Goal: Find specific page/section: Find specific page/section

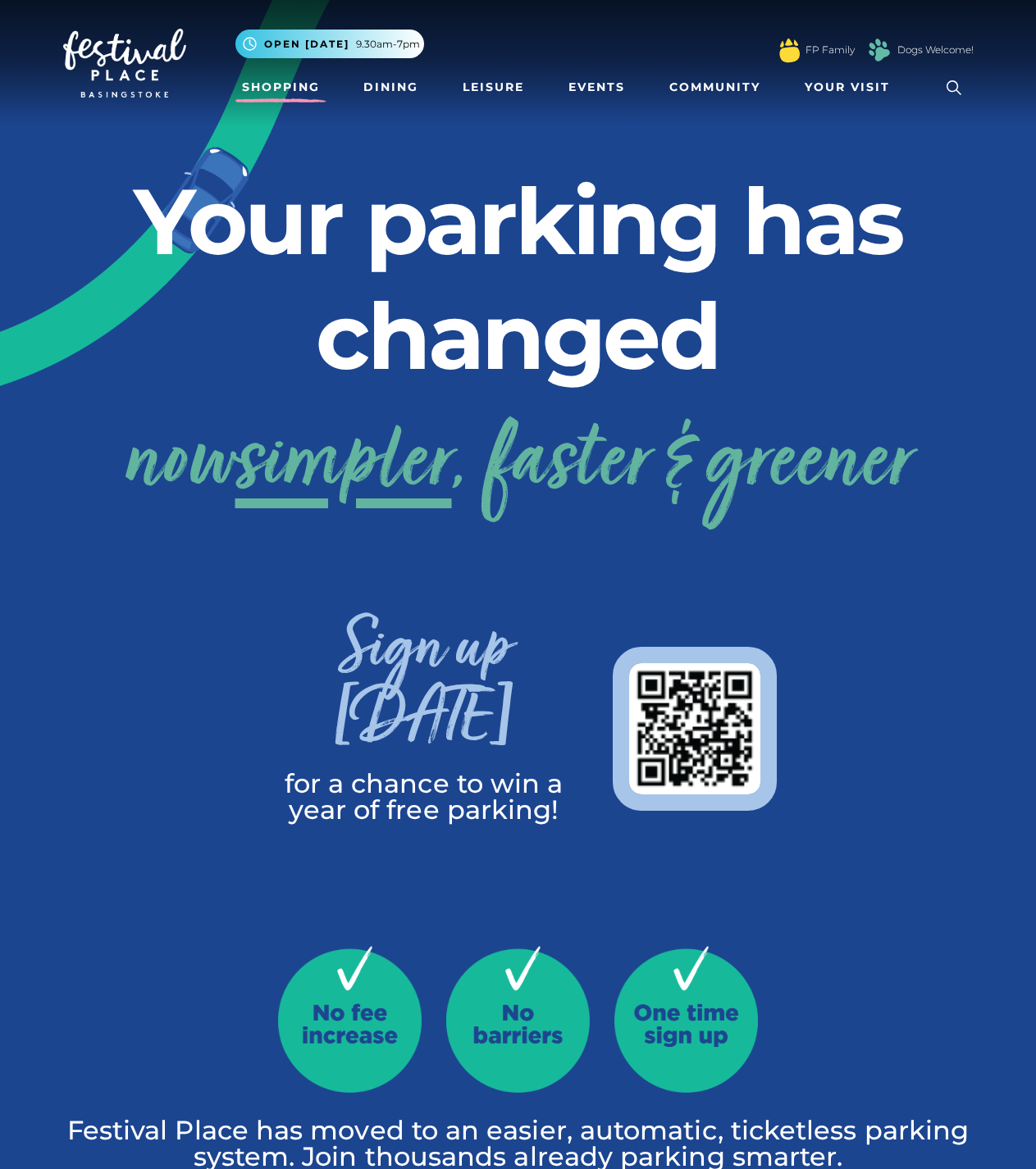
click at [293, 86] on link "Shopping" at bounding box center [280, 87] width 91 height 31
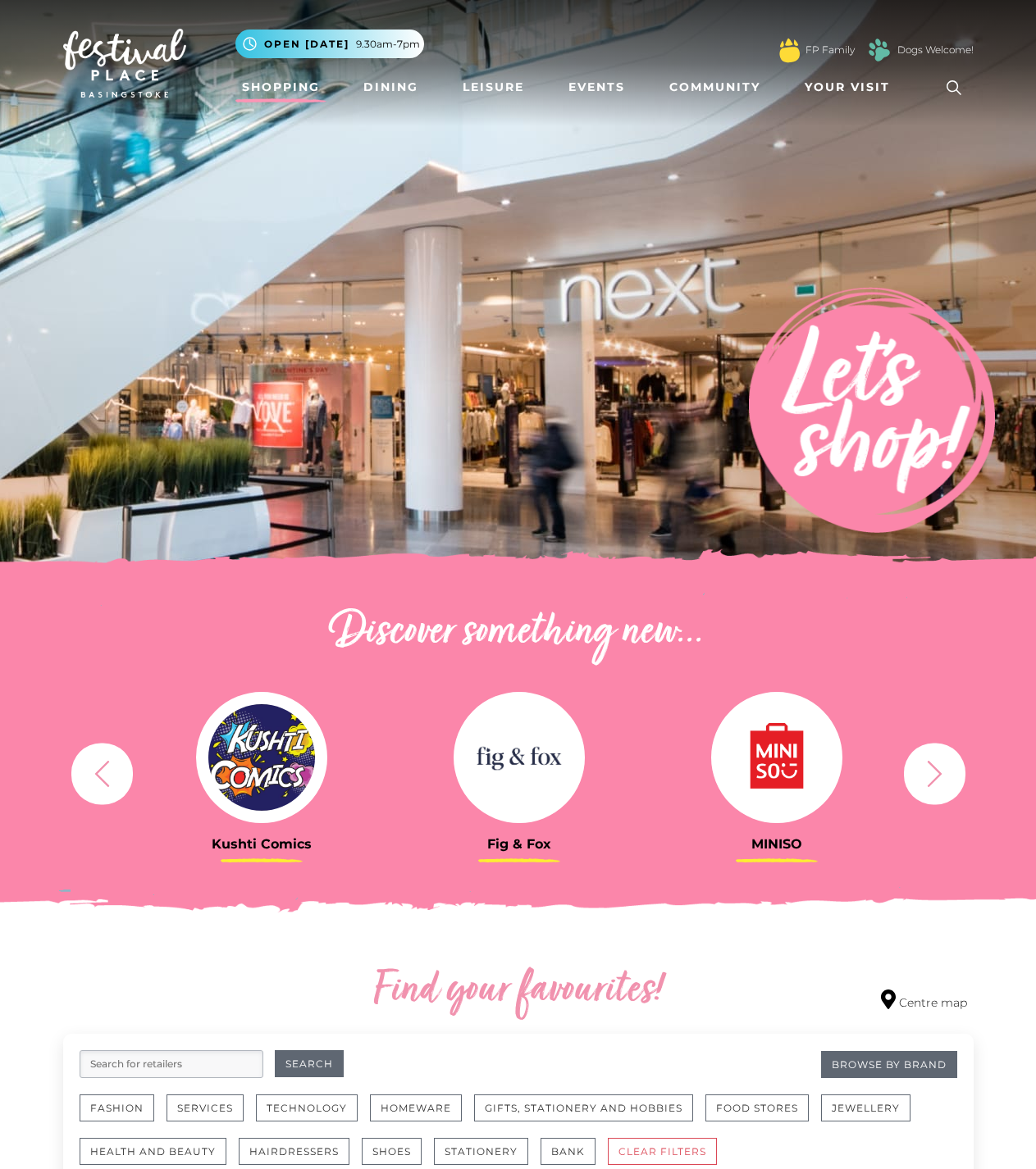
click at [291, 90] on link "Shopping" at bounding box center [280, 87] width 91 height 31
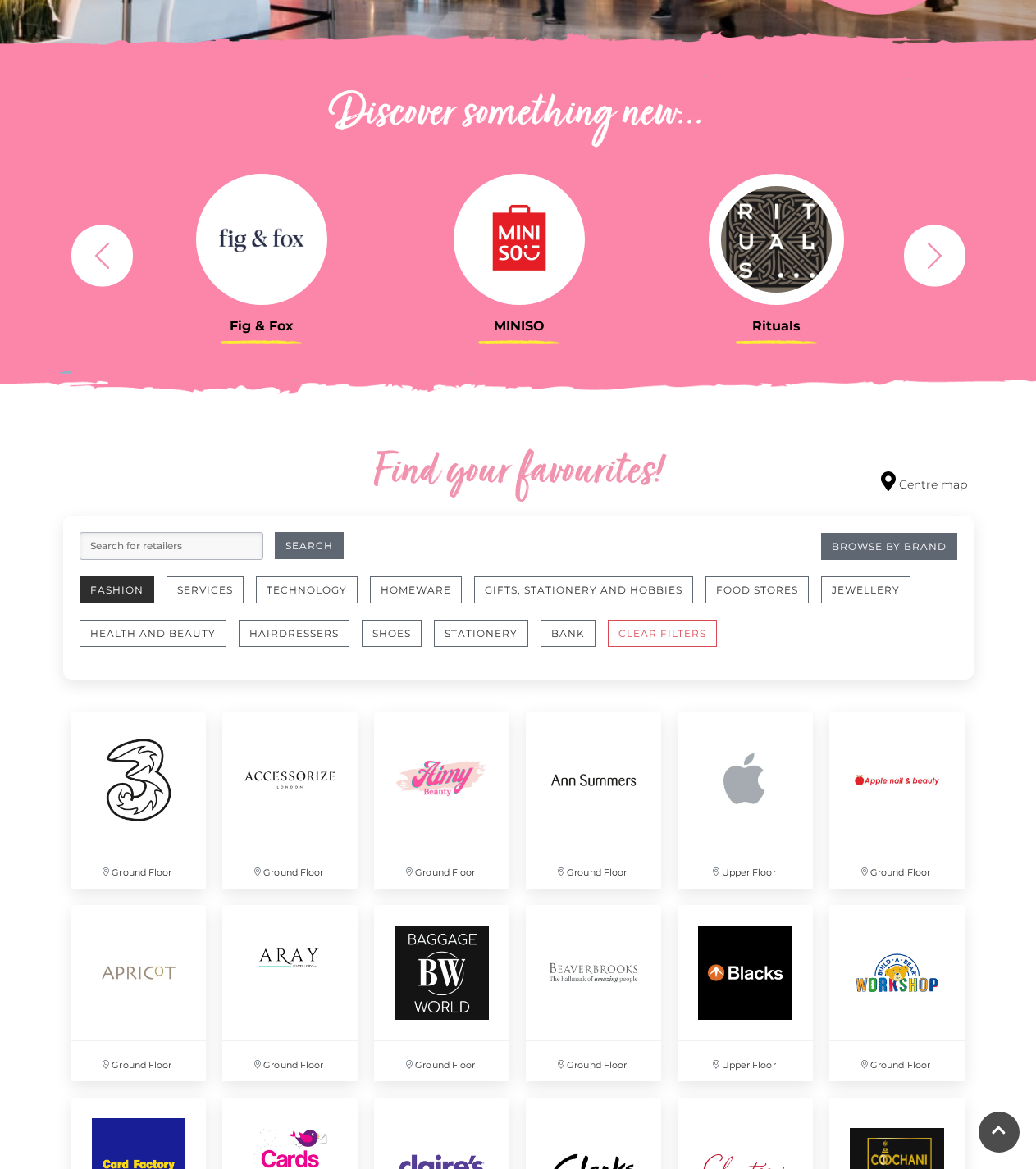
scroll to position [517, 0]
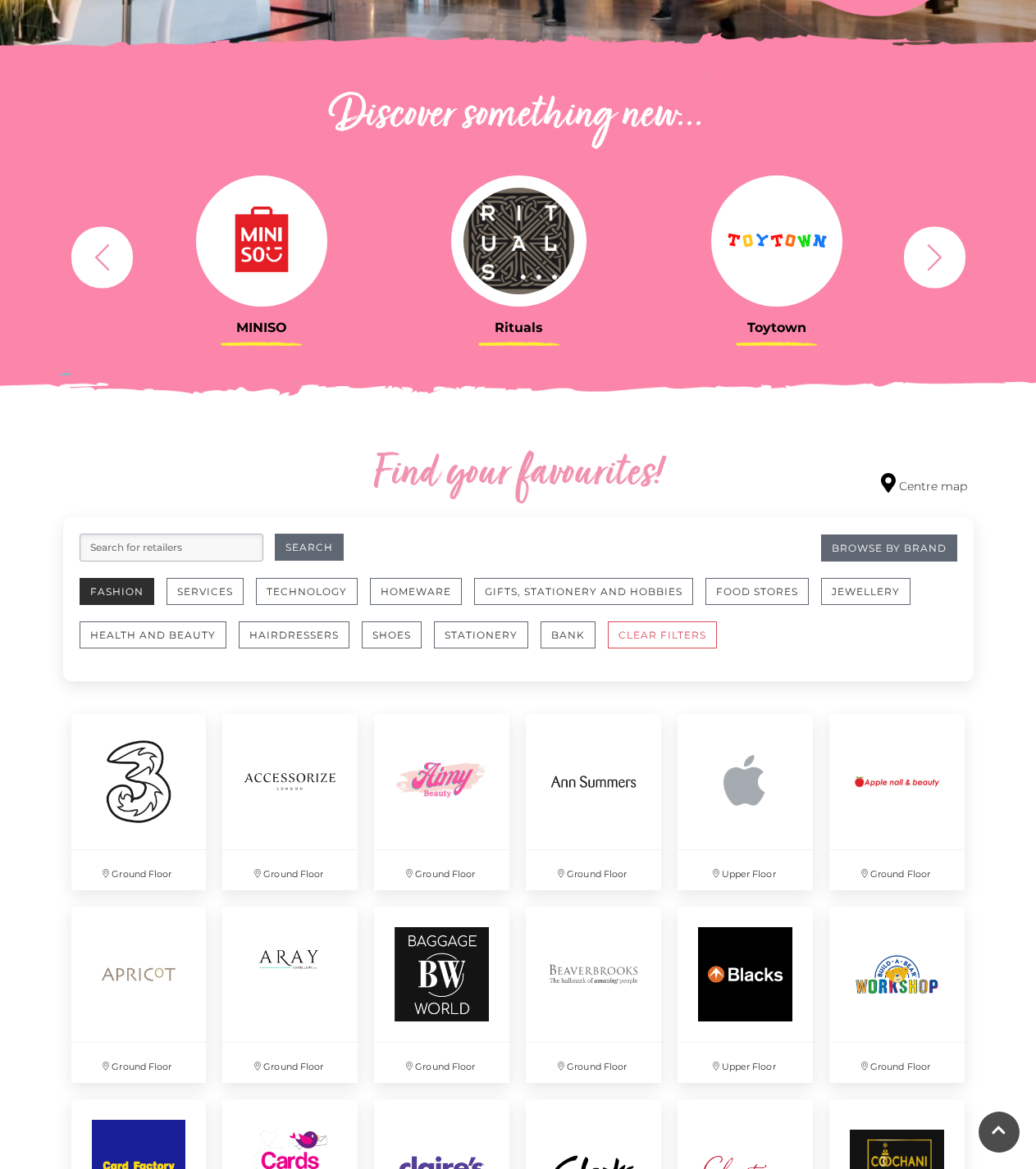
click at [111, 586] on button "Fashion" at bounding box center [117, 591] width 75 height 27
